Goal: Transaction & Acquisition: Purchase product/service

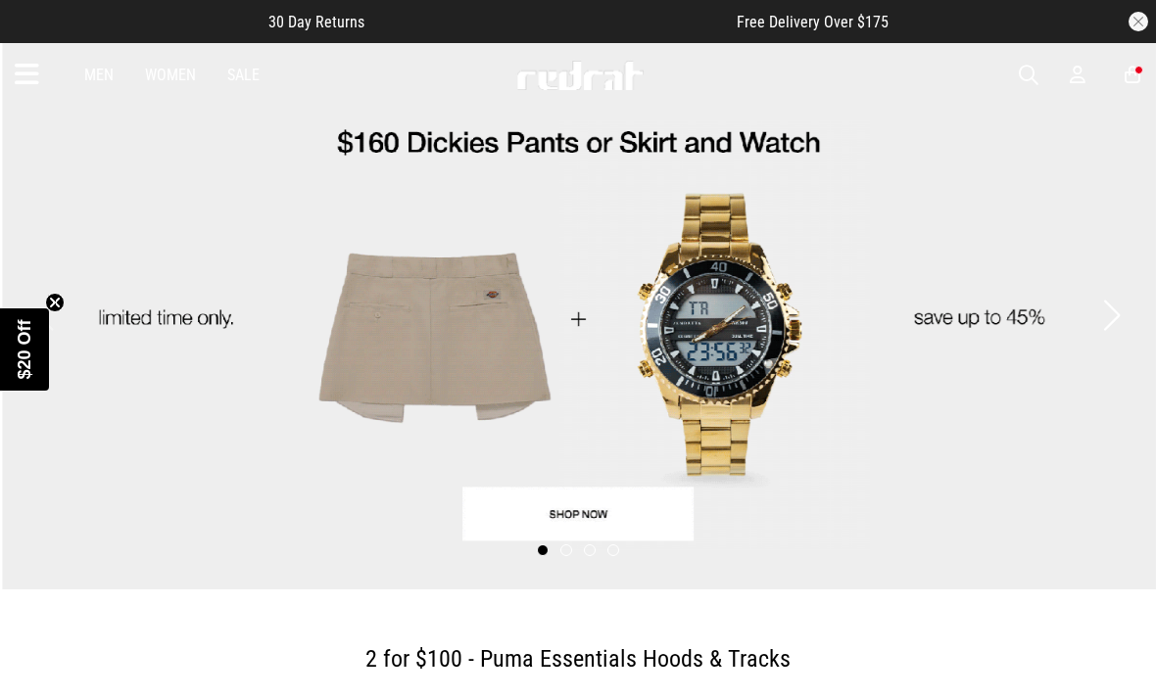
click at [1027, 85] on span "button" at bounding box center [1029, 76] width 20 height 24
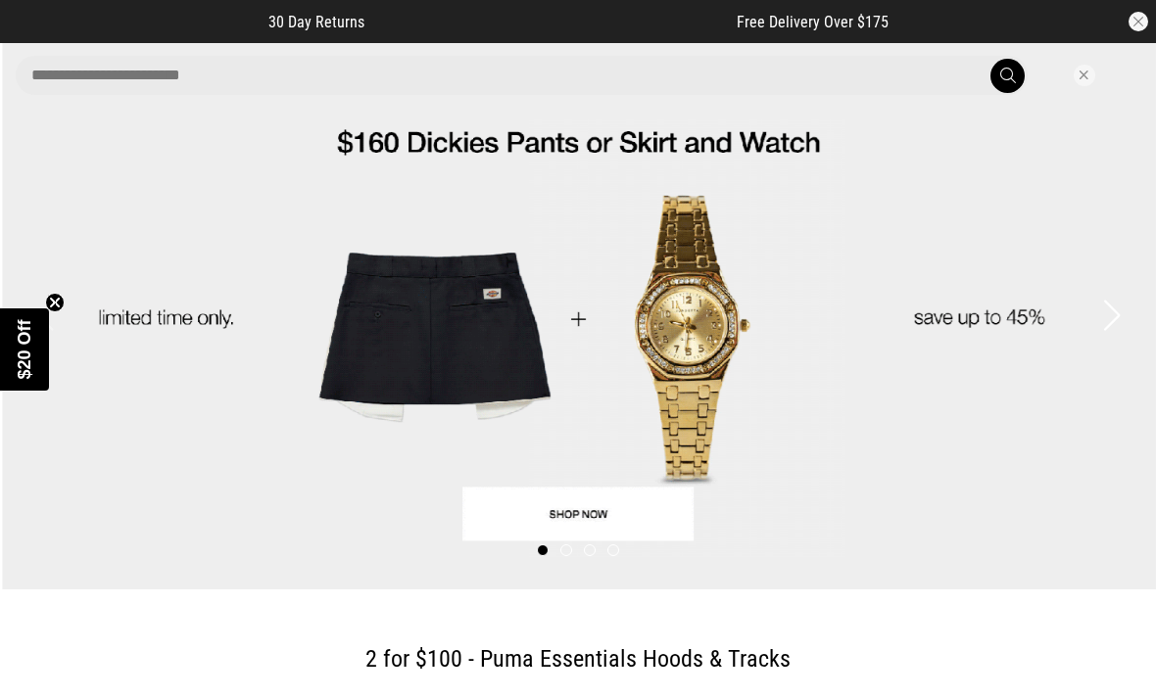
click at [590, 87] on input "search" at bounding box center [522, 75] width 1012 height 39
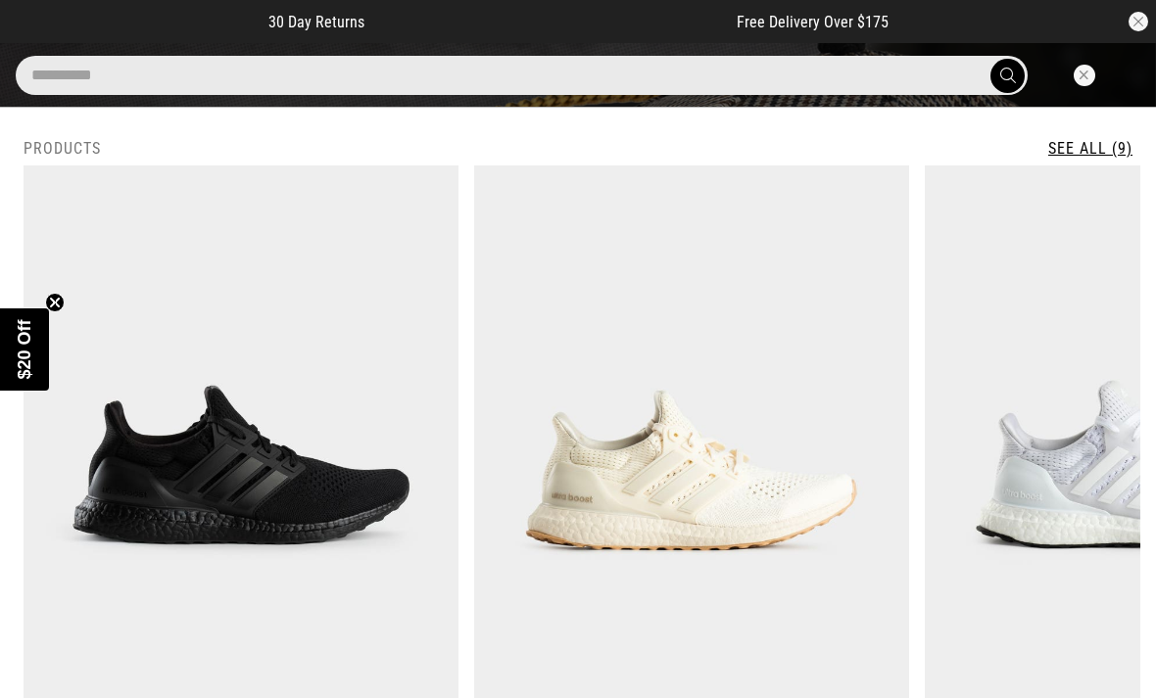
type input "**********"
click at [1007, 75] on button "submit" at bounding box center [1007, 76] width 34 height 34
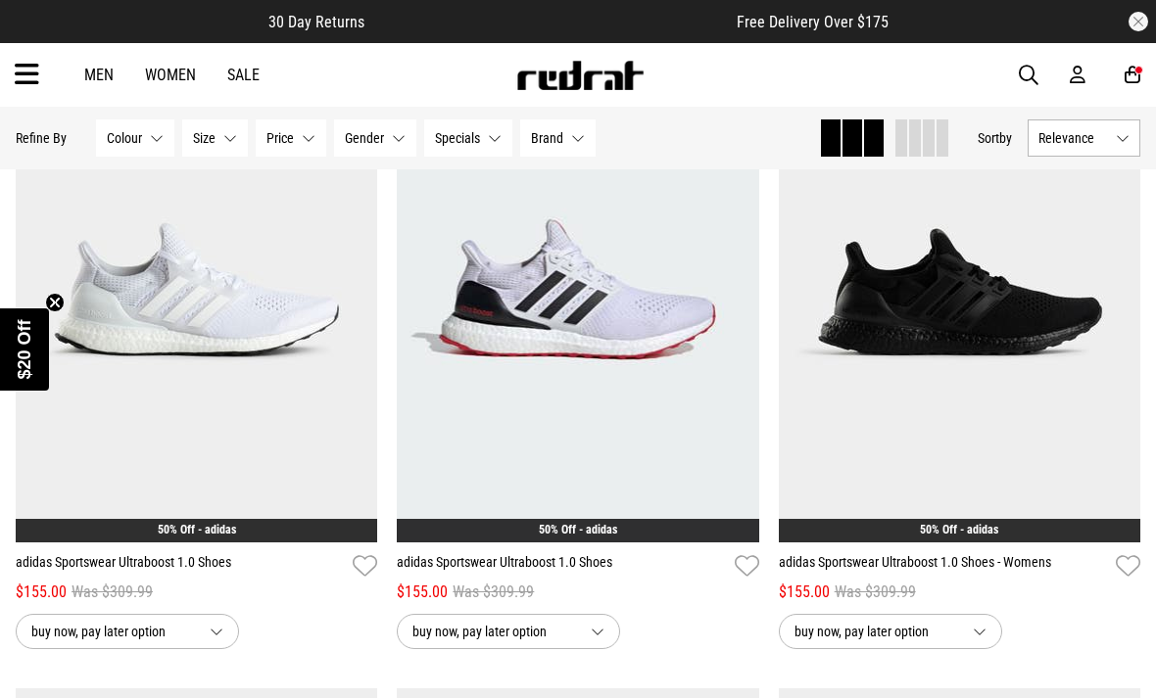
scroll to position [945, 0]
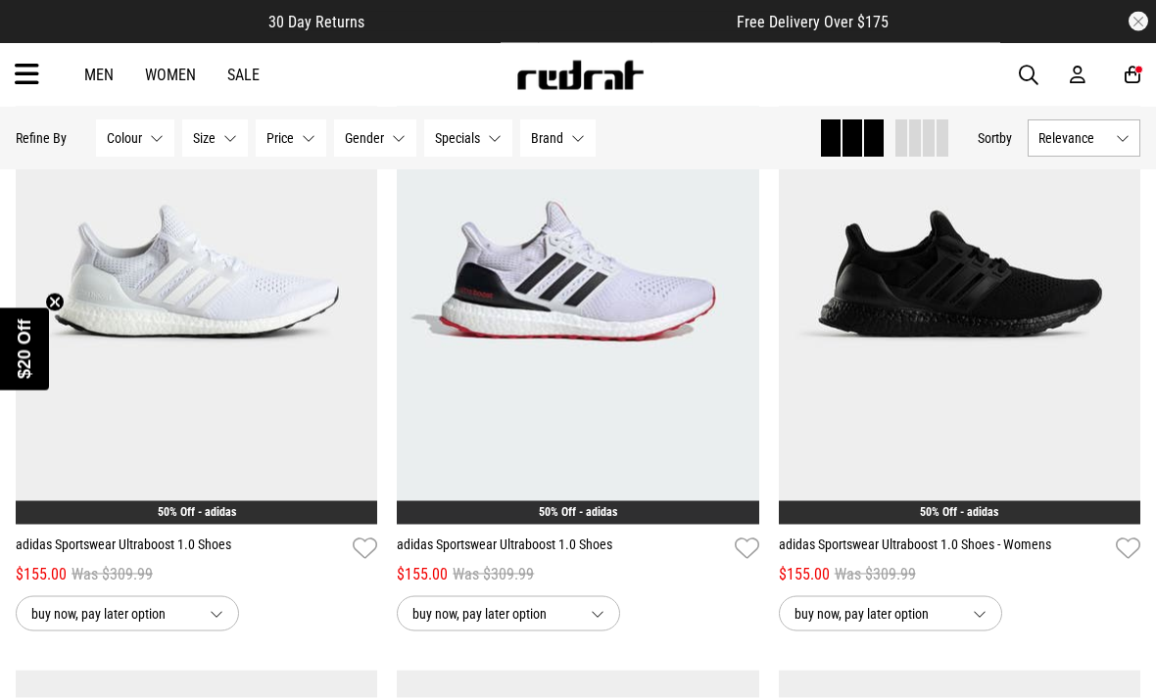
click at [204, 548] on link "adidas Sportswear Ultraboost 1.0 Shoes" at bounding box center [180, 549] width 329 height 28
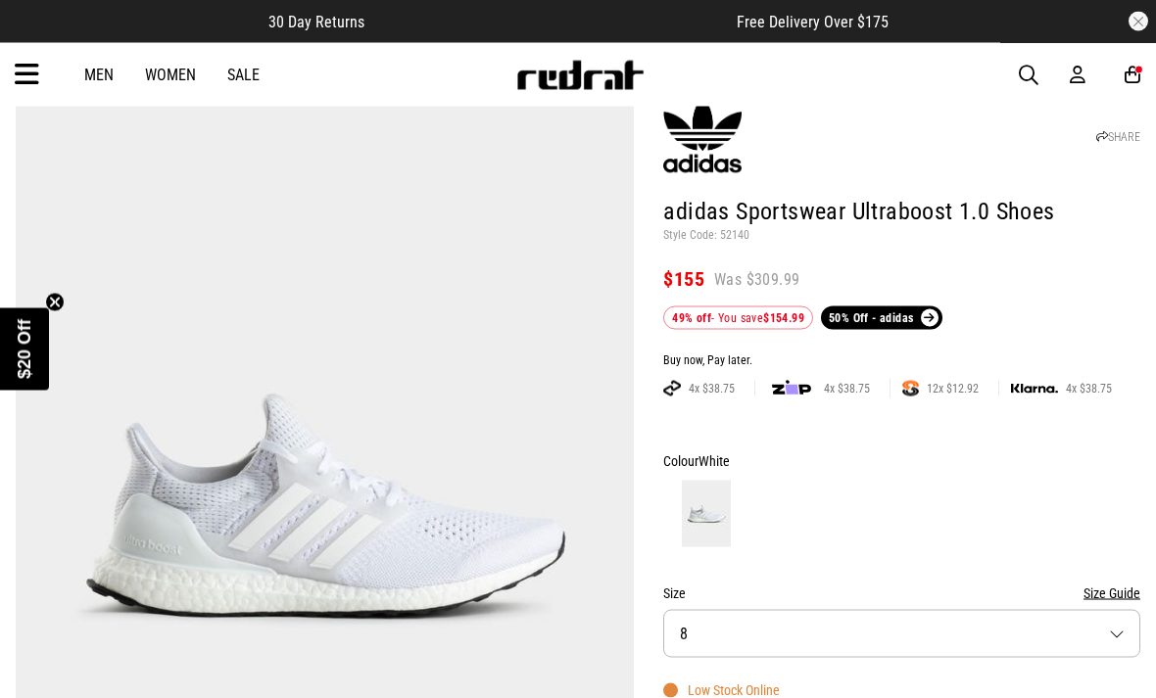
scroll to position [96, 0]
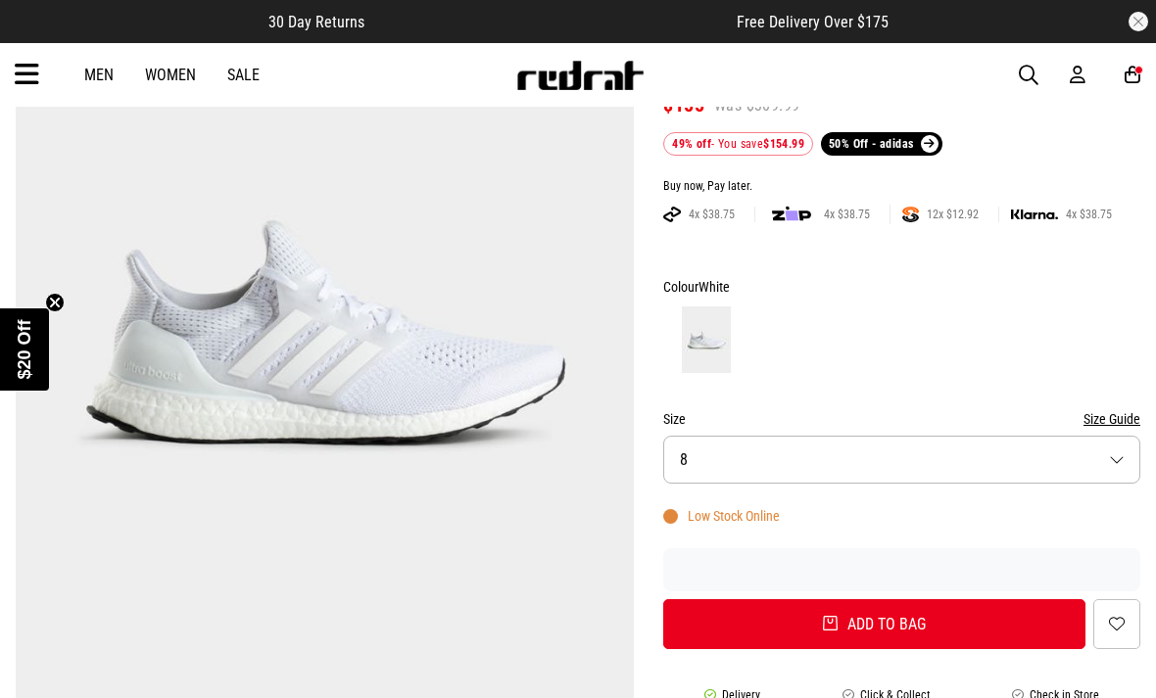
click at [881, 459] on button "Size 8" at bounding box center [901, 460] width 477 height 48
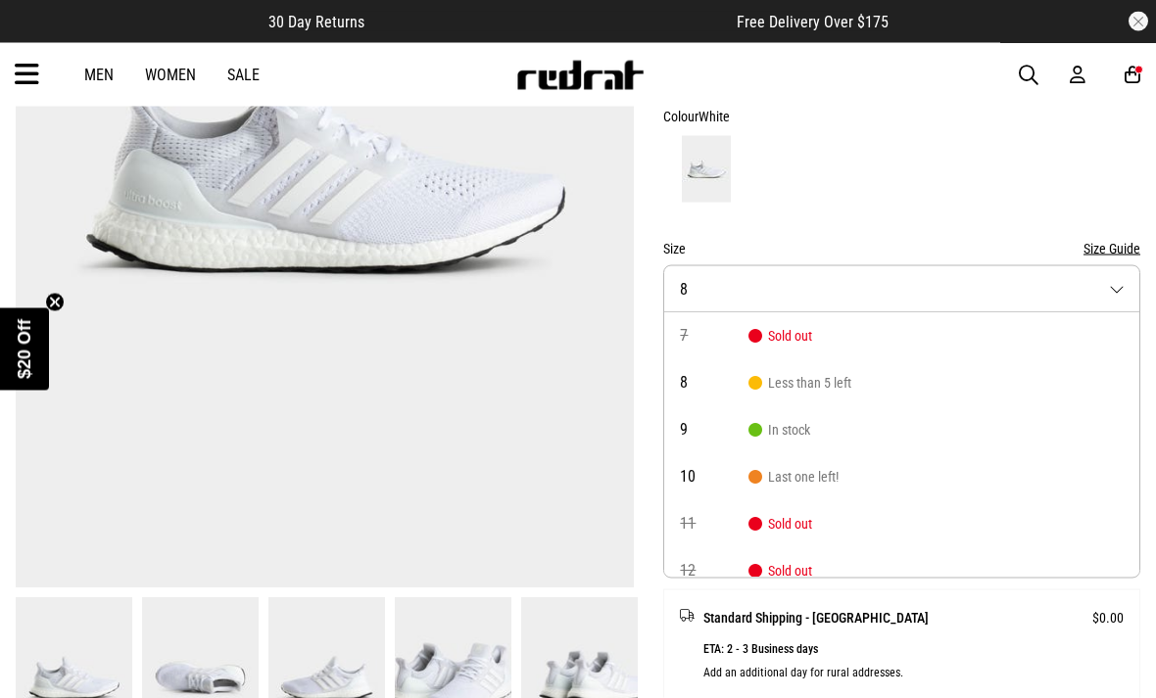
scroll to position [441, 0]
click at [953, 187] on div at bounding box center [901, 168] width 477 height 72
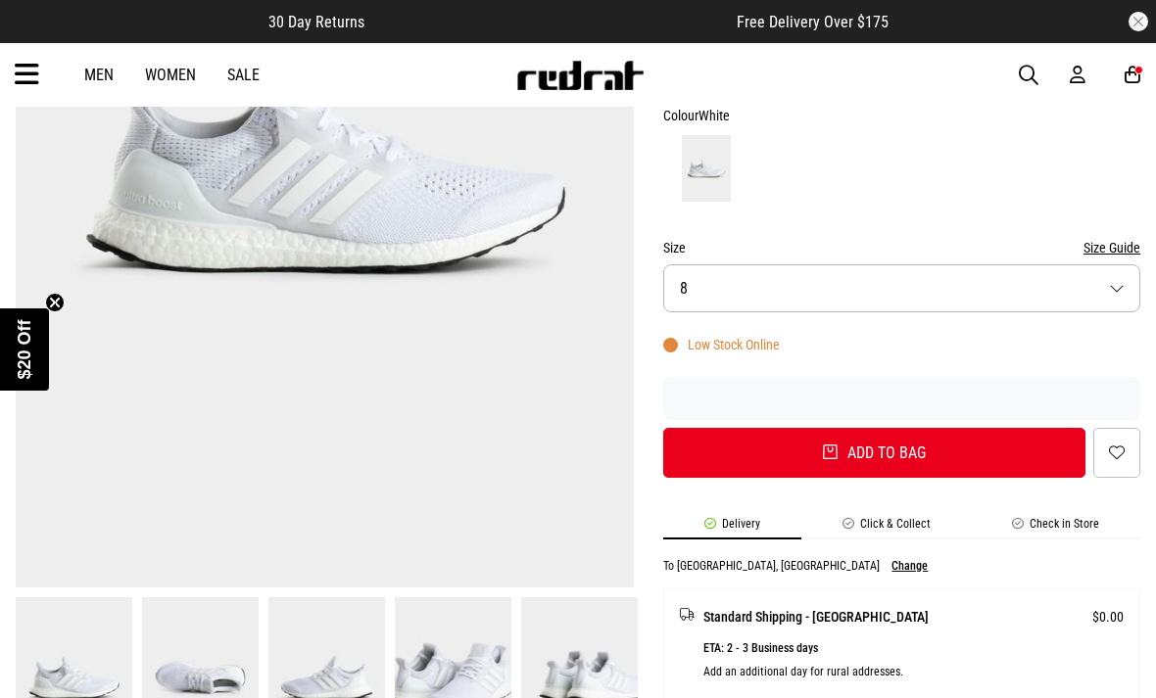
click at [936, 280] on button "Size 8" at bounding box center [901, 289] width 477 height 48
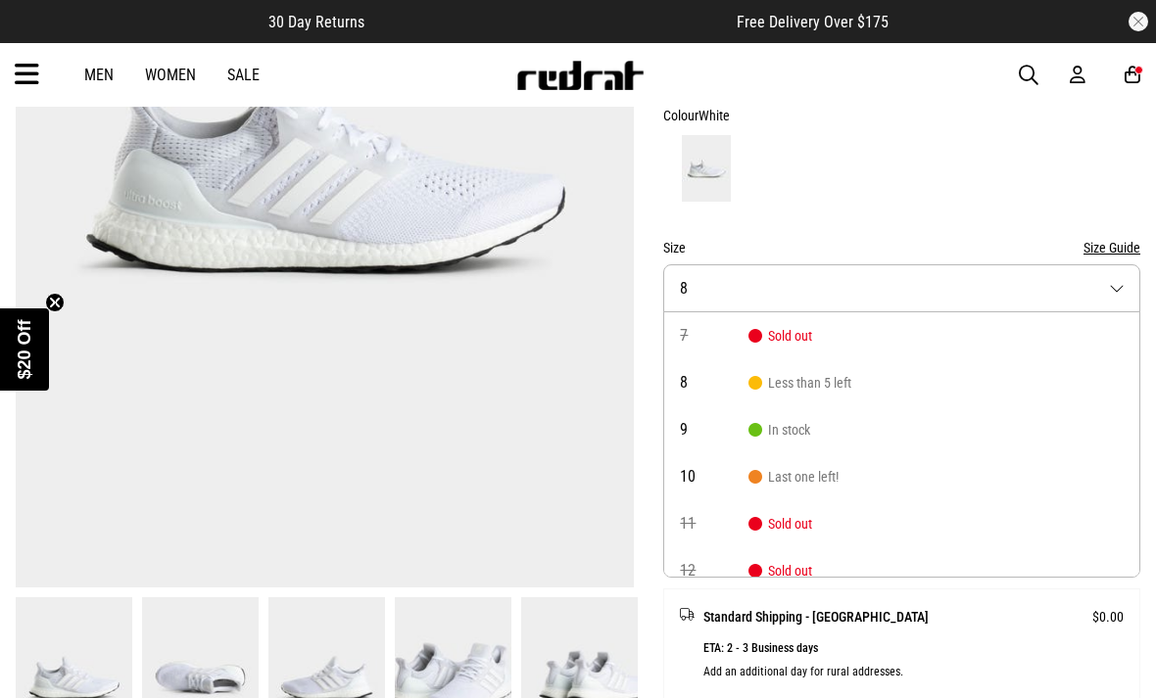
click at [962, 180] on div at bounding box center [901, 168] width 477 height 72
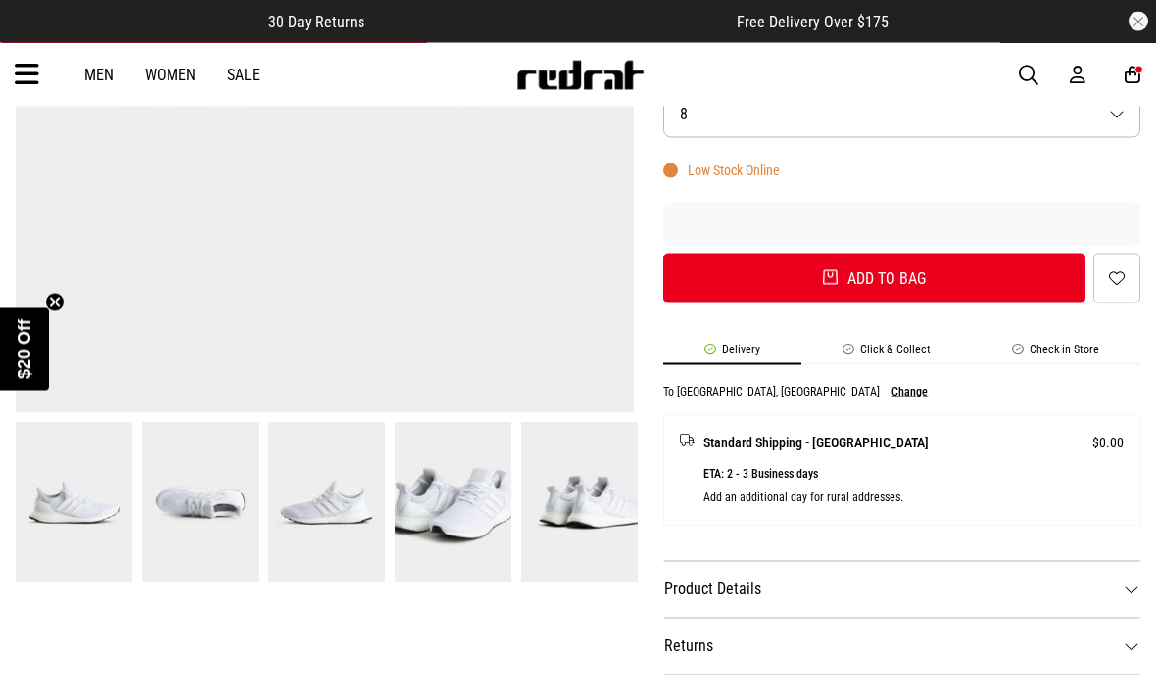
click at [889, 354] on li "Click & Collect" at bounding box center [886, 354] width 170 height 23
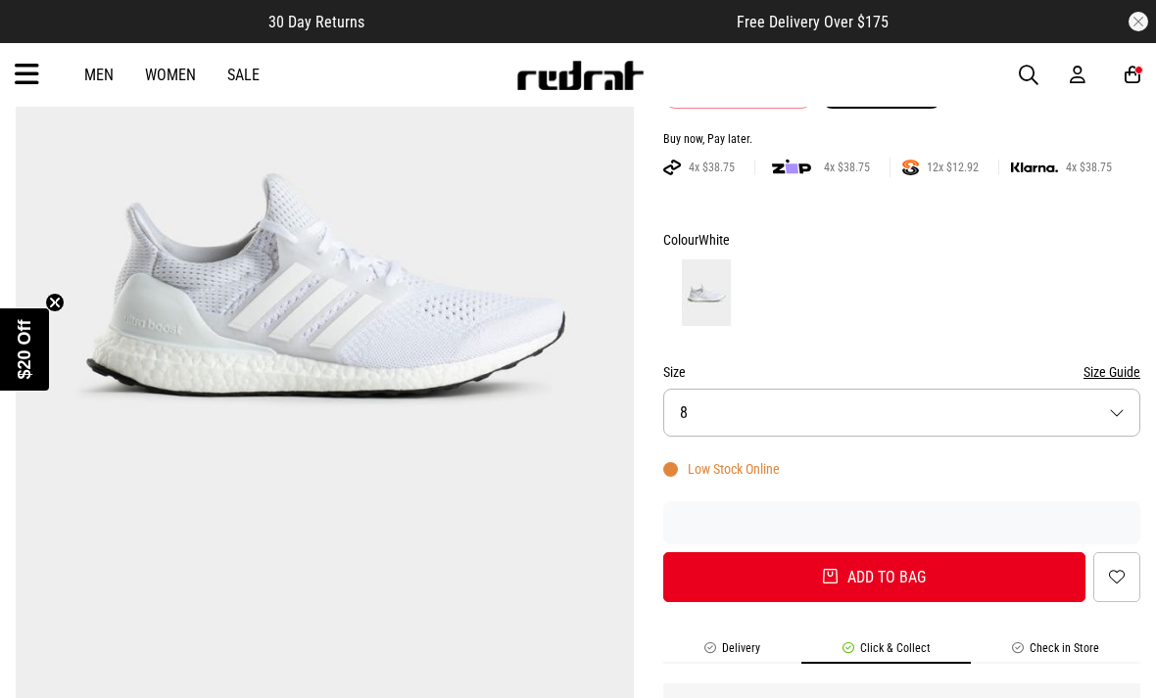
scroll to position [317, 0]
